Goal: Task Accomplishment & Management: Use online tool/utility

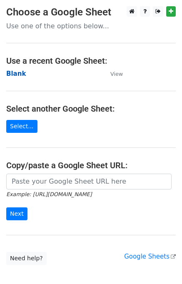
click at [11, 73] on strong "Blank" at bounding box center [16, 73] width 20 height 7
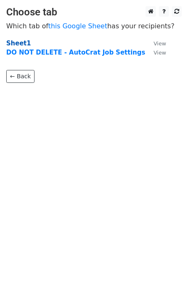
click at [19, 41] on strong "Sheet1" at bounding box center [18, 43] width 25 height 7
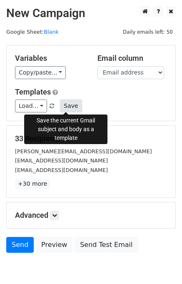
click at [60, 107] on button "Save" at bounding box center [71, 106] width 22 height 13
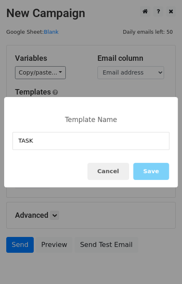
type input "TASK"
